Goal: Transaction & Acquisition: Subscribe to service/newsletter

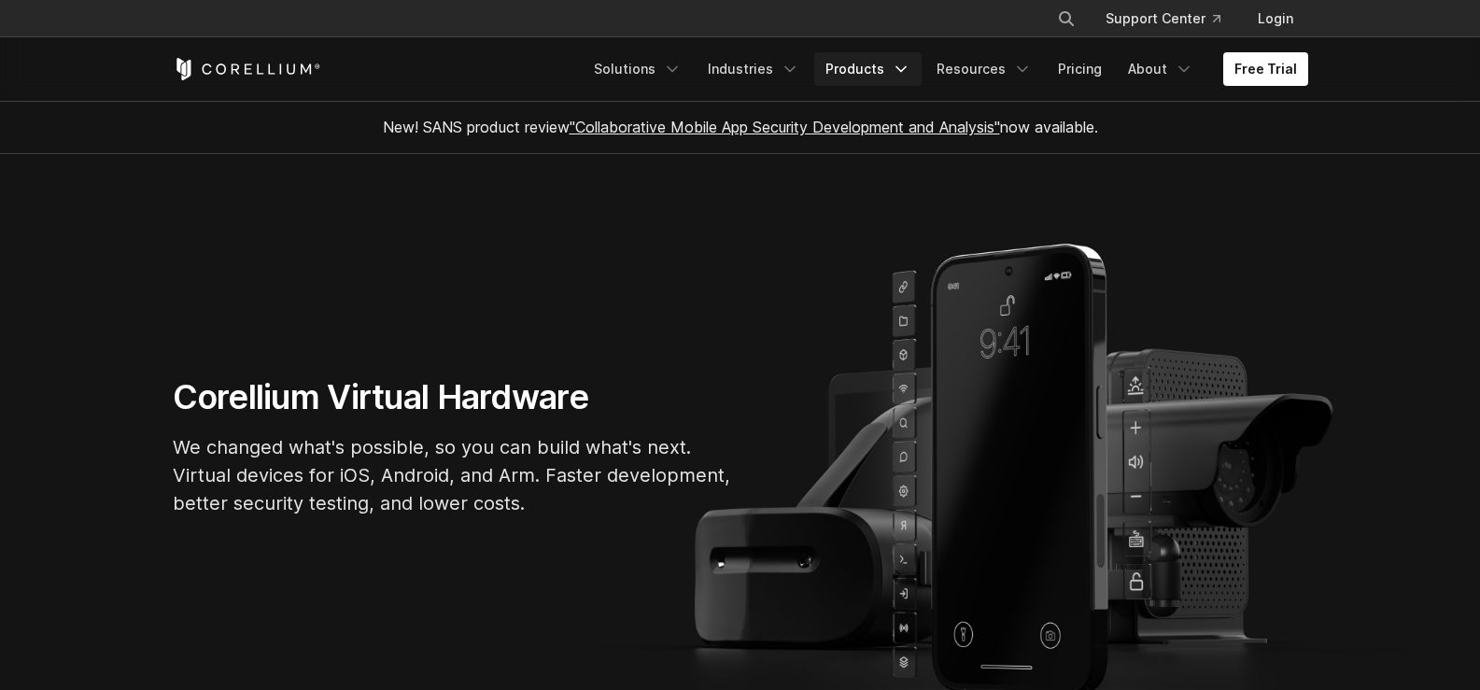
click at [890, 69] on link "Products" at bounding box center [867, 69] width 107 height 34
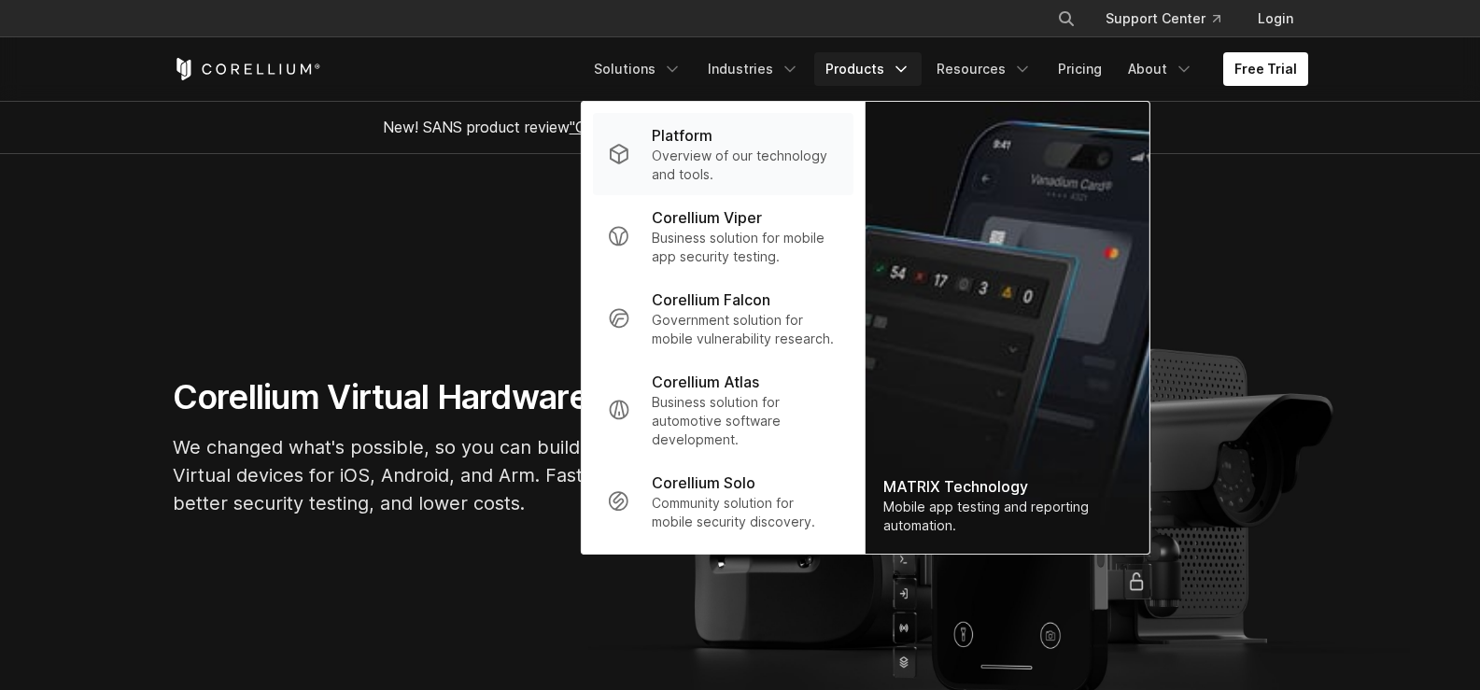
click at [837, 156] on p "Overview of our technology and tools." at bounding box center [745, 165] width 186 height 37
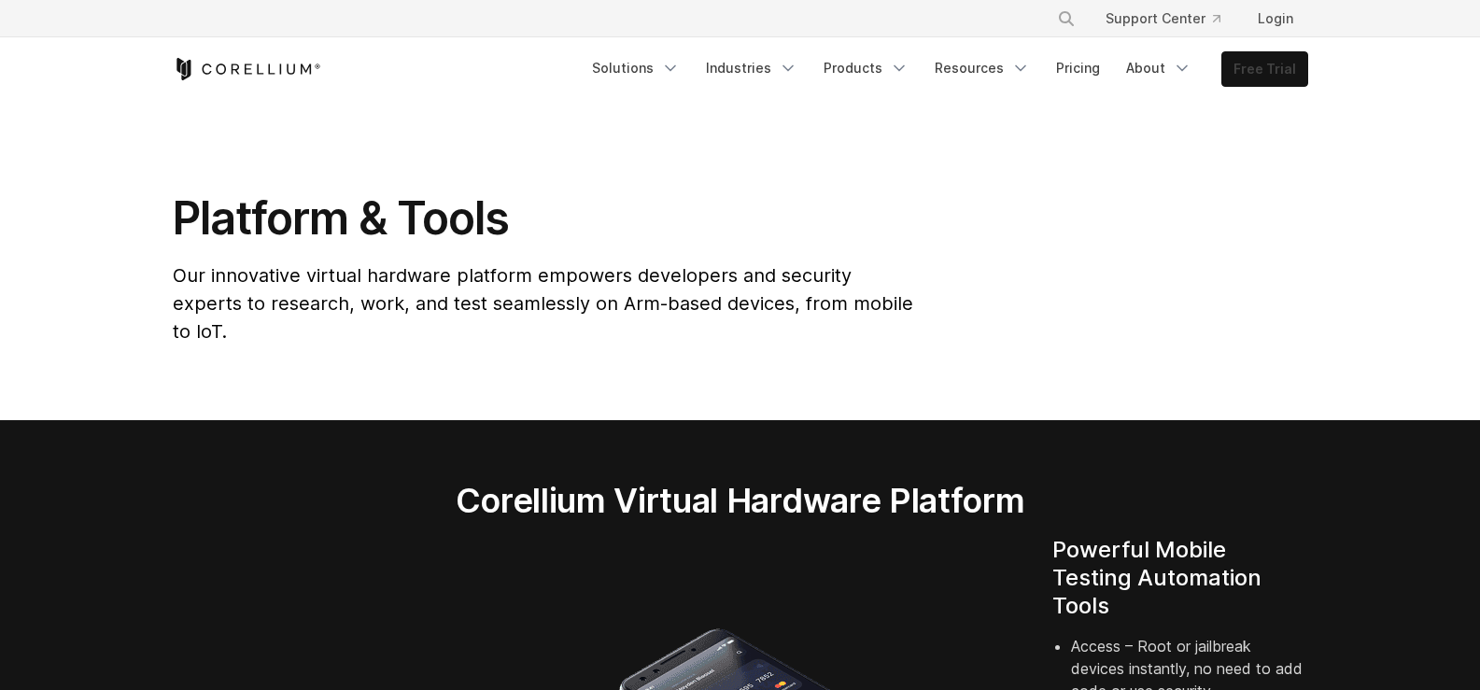
click at [1244, 83] on link "Free Trial" at bounding box center [1264, 69] width 85 height 34
